Goal: Browse casually: Explore the website without a specific task or goal

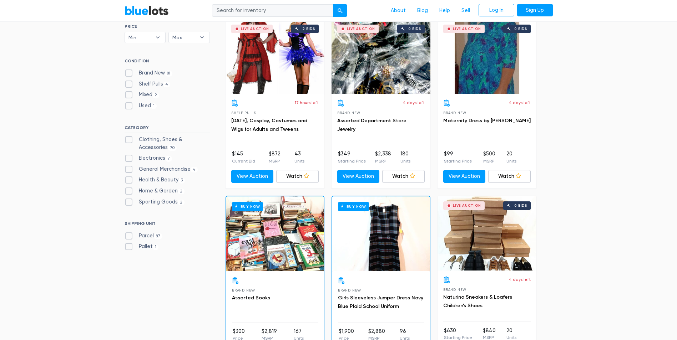
scroll to position [214, 0]
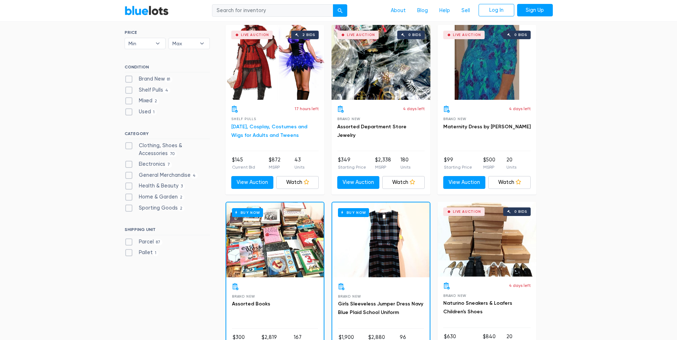
click at [291, 127] on link "Halloween, Cosplay, Costumes and Wigs for Adults and Tweens" at bounding box center [269, 131] width 76 height 15
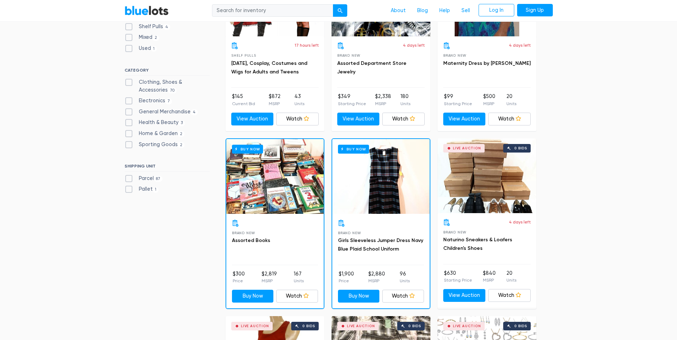
scroll to position [393, 0]
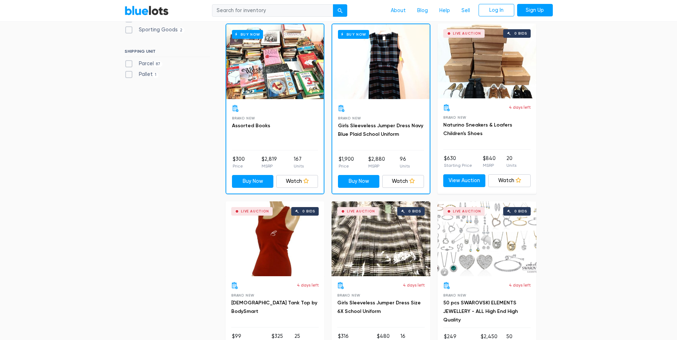
click at [274, 79] on div "Buy Now" at bounding box center [274, 61] width 97 height 75
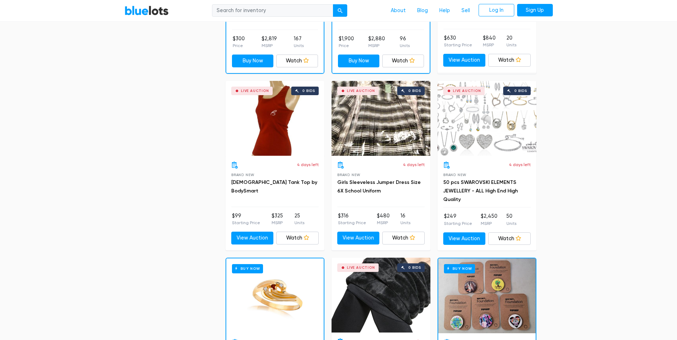
scroll to position [535, 0]
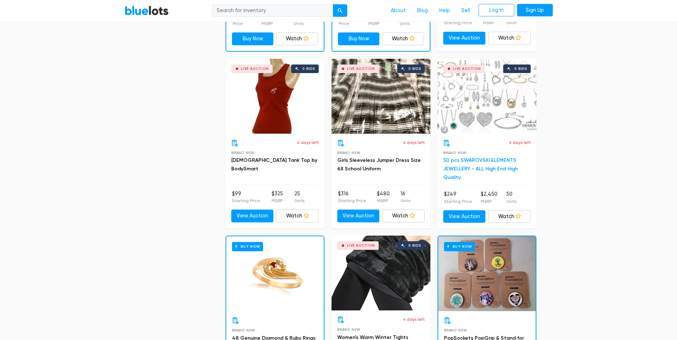
click at [479, 163] on link "50 pcs SWAROVSKI ELEMENTS JEWELLERY - ALL High End High Quality" at bounding box center [480, 168] width 75 height 23
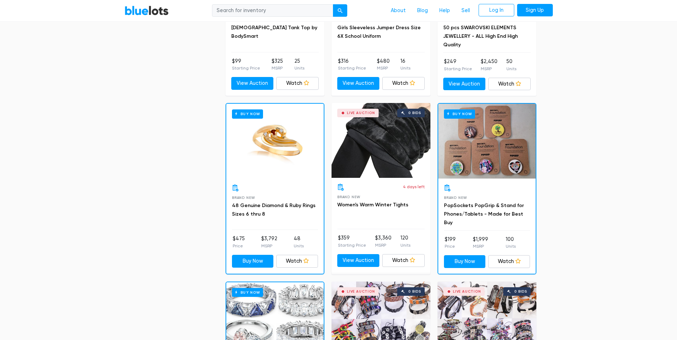
scroll to position [678, 0]
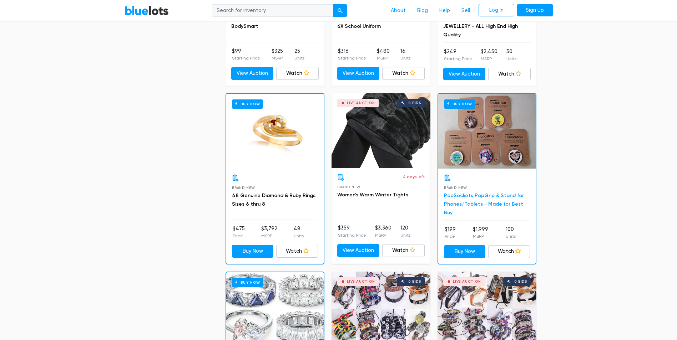
click at [494, 195] on link "PopSockets PopGrip & Stand for Phones/Tablets - Made for Best Buy" at bounding box center [484, 204] width 80 height 23
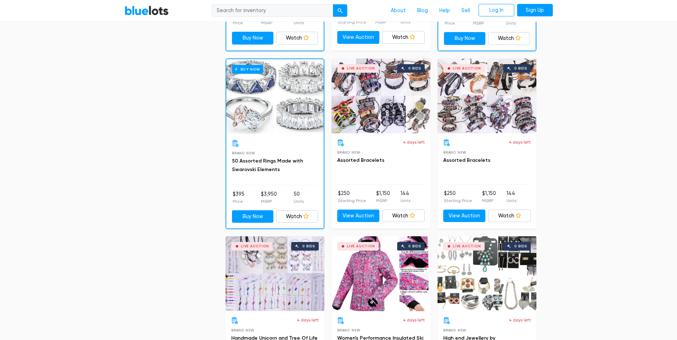
scroll to position [892, 0]
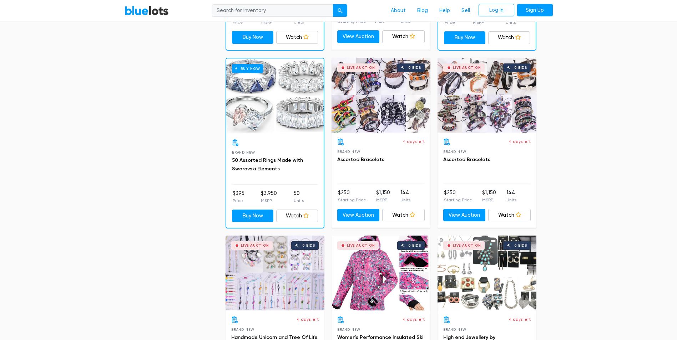
click at [399, 112] on div "Live Auction 0 bids" at bounding box center [381, 95] width 99 height 75
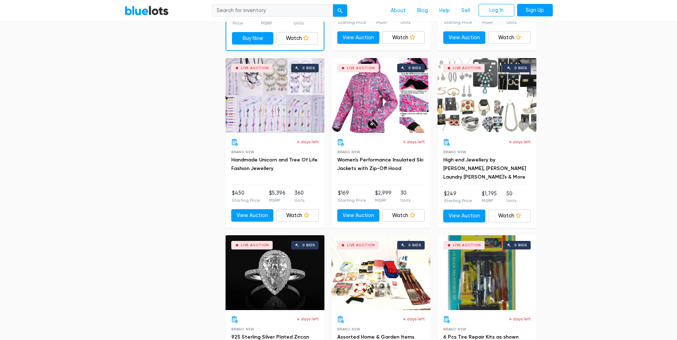
scroll to position [1071, 0]
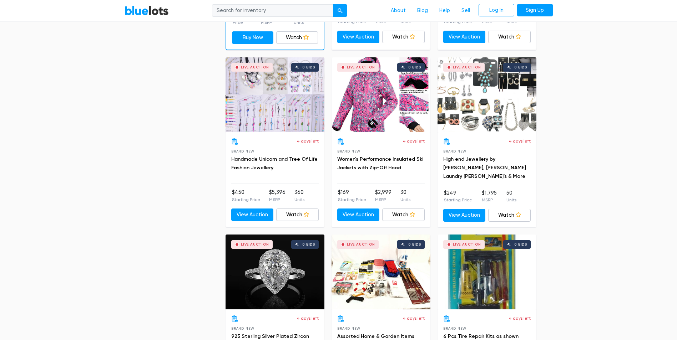
click at [287, 116] on div "Live Auction 0 bids" at bounding box center [275, 94] width 99 height 75
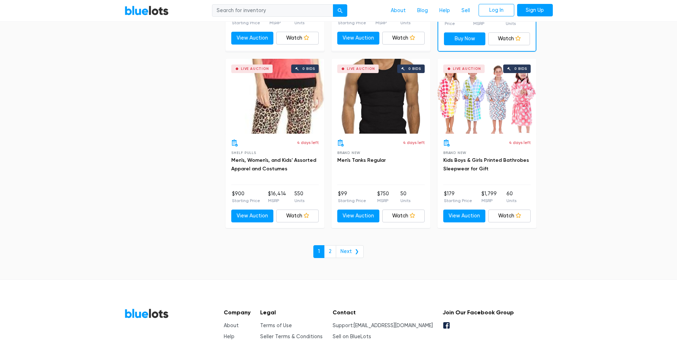
scroll to position [3034, 0]
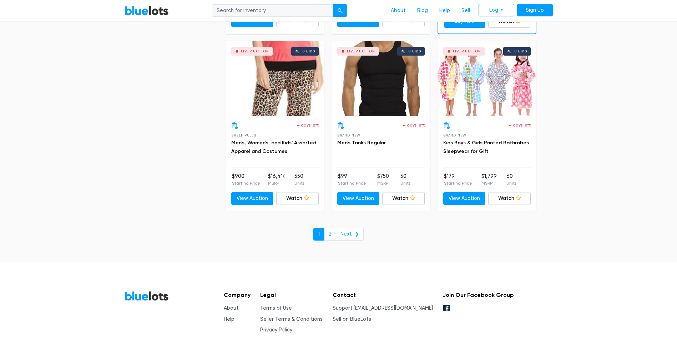
click at [483, 107] on div "Live Auction 0 bids" at bounding box center [487, 78] width 99 height 75
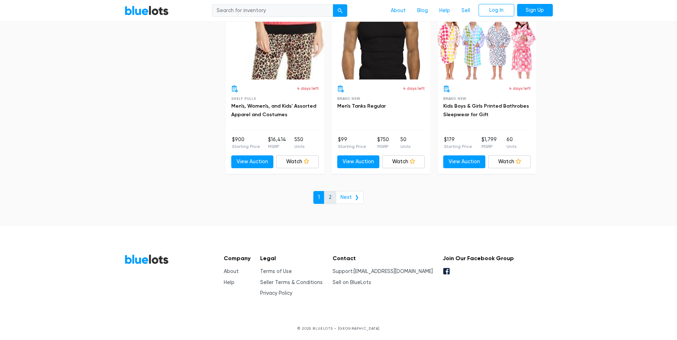
click at [328, 194] on link "2" at bounding box center [330, 197] width 12 height 13
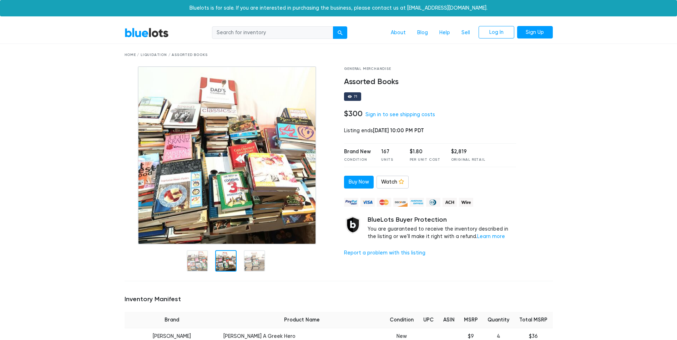
click at [226, 263] on div at bounding box center [225, 261] width 21 height 21
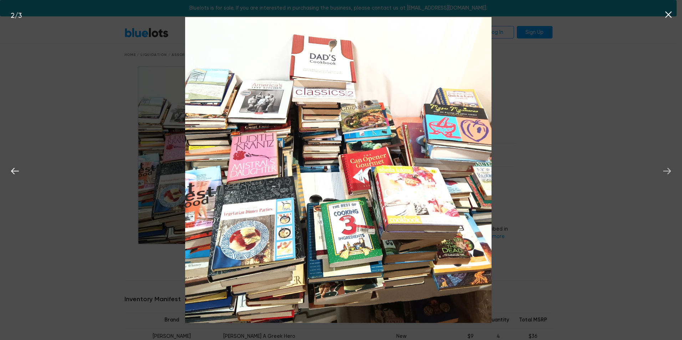
click at [665, 171] on icon at bounding box center [667, 171] width 11 height 11
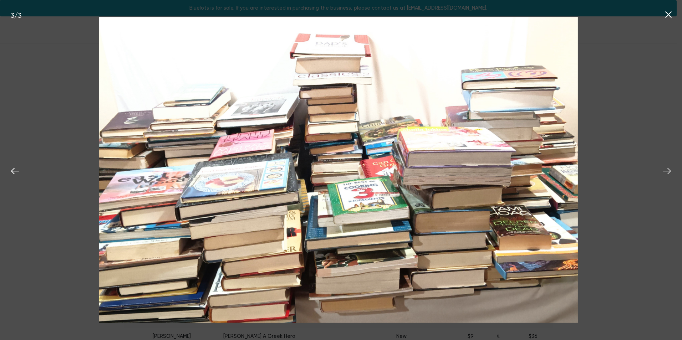
click at [670, 169] on icon at bounding box center [667, 171] width 11 height 11
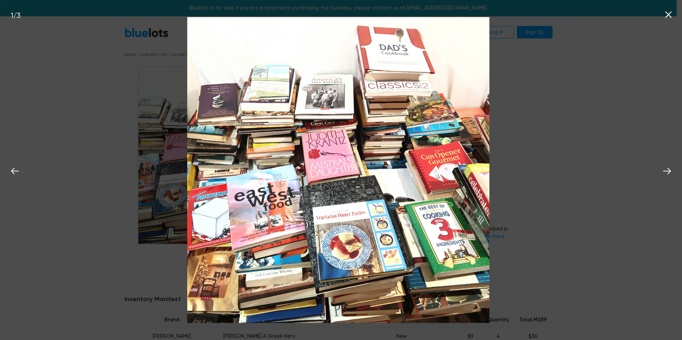
click at [669, 12] on icon at bounding box center [668, 14] width 11 height 11
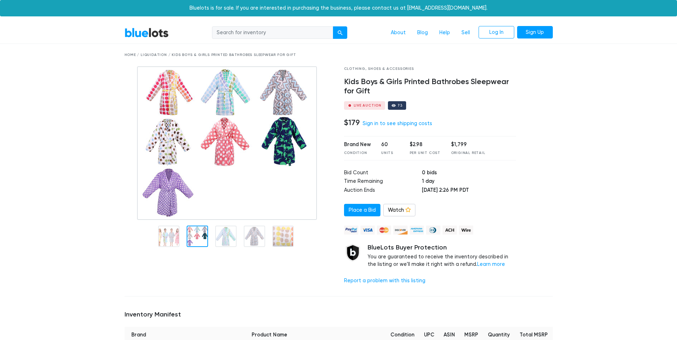
click at [197, 228] on div at bounding box center [197, 236] width 21 height 21
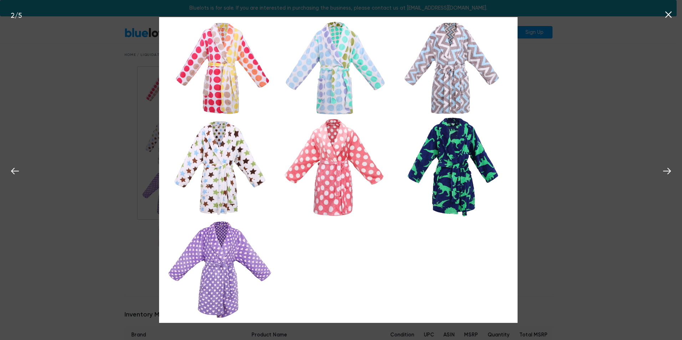
click at [670, 14] on icon at bounding box center [669, 14] width 6 height 6
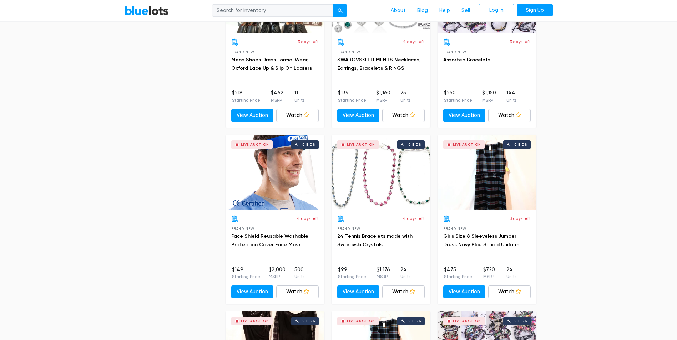
scroll to position [1606, 0]
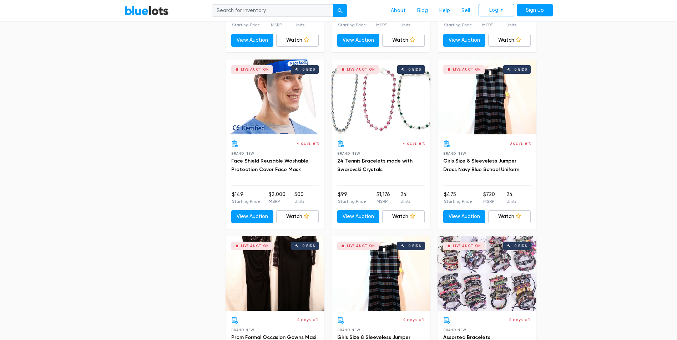
click at [368, 131] on div "Live Auction 0 bids" at bounding box center [381, 97] width 99 height 75
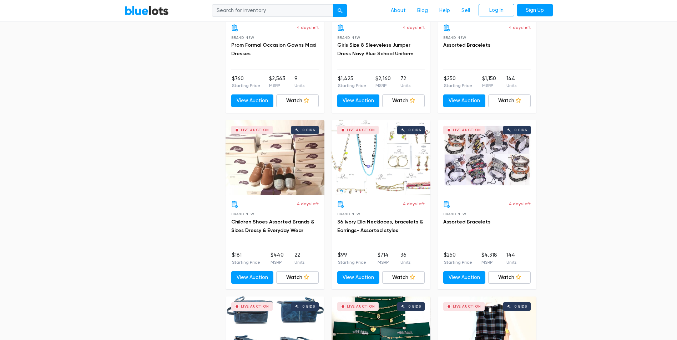
scroll to position [1892, 0]
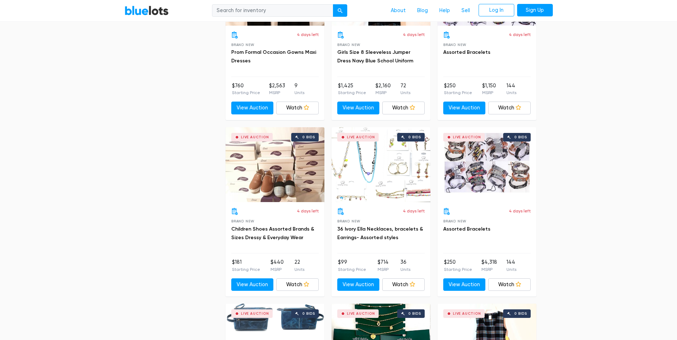
click at [276, 188] on div "Live Auction 0 bids" at bounding box center [275, 164] width 99 height 75
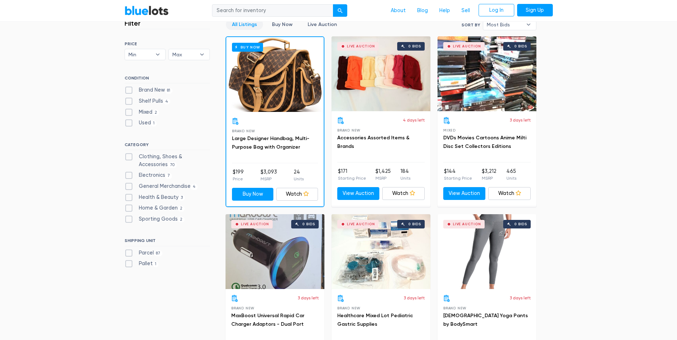
scroll to position [0, 0]
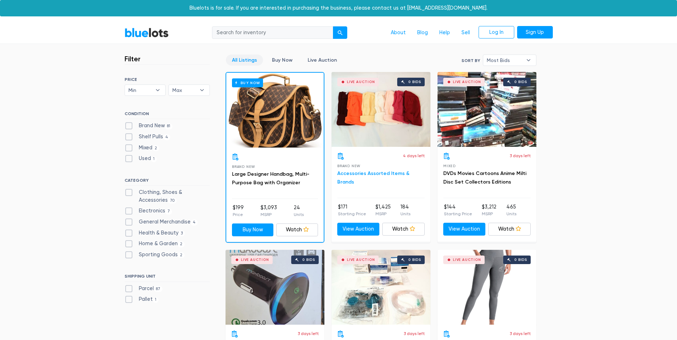
click at [378, 173] on link "Accessories Assorted Items & Brands" at bounding box center [373, 178] width 72 height 15
